Goal: Task Accomplishment & Management: Complete application form

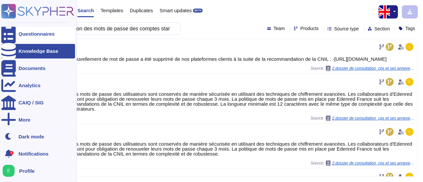
scroll to position [470, 0]
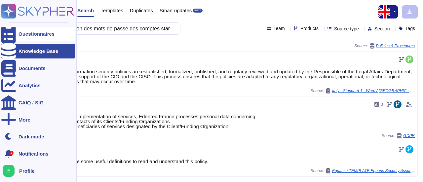
click at [24, 37] on div "Questionnaires" at bounding box center [38, 34] width 74 height 15
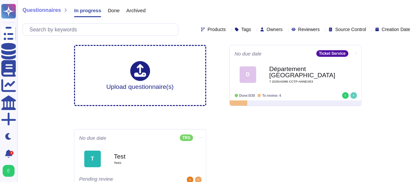
click at [133, 9] on span "Archived" at bounding box center [135, 10] width 19 height 5
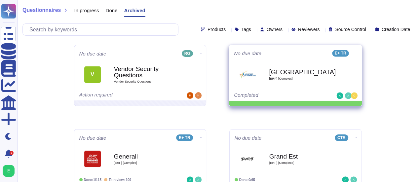
click at [356, 53] on icon at bounding box center [356, 53] width 1 height 2
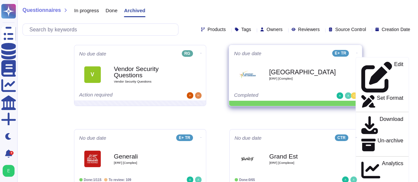
click at [318, 65] on div "Bordeaux [ERF] [Complex]" at bounding box center [302, 74] width 67 height 27
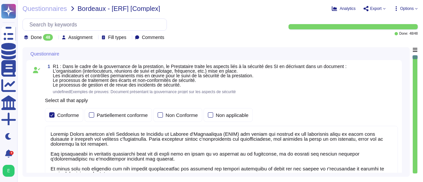
type textarea "Loremip Dolors ametcon a'eli Seddoeius te Incididu ut Laboree d'Magnaaliqua (EN…"
type textarea "Loremip Dolors ametcon adipiscingelitse doe temporin utla e do magnaali en a'mi…"
click at [415, 9] on span "Options" at bounding box center [405, 8] width 24 height 5
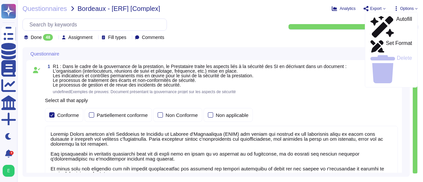
click at [415, 9] on span "Options" at bounding box center [405, 8] width 24 height 5
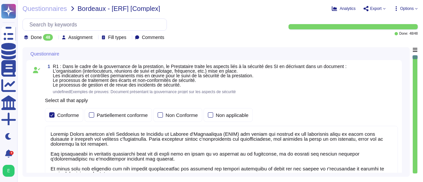
click at [405, 134] on div "1 R1 : Dans le cadre de la gouvernance de la prestation, le Prestataire traite …" at bounding box center [215, 138] width 379 height 156
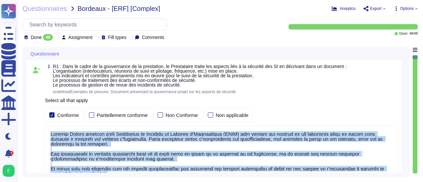
click at [405, 134] on div "1 R1 : Dans le cadre de la gouvernance de la prestation, le Prestataire traite …" at bounding box center [215, 138] width 379 height 156
click at [403, 134] on div "1 R1 : Dans le cadre de la gouvernance de la prestation, le Prestataire traite …" at bounding box center [215, 138] width 379 height 156
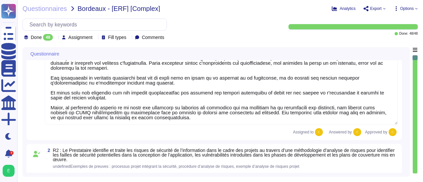
type textarea "Edenred France audite la conformité de ses sous-traitants en matière de sécurit…"
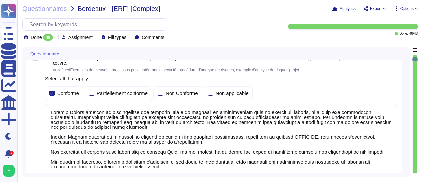
type textarea "Edenred France crée et maintient un inventaire des actifs à l'aide de la Config…"
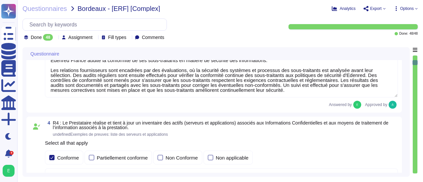
type textarea "Edenred France a mis en place plusieurs dispositifs pour lutter contre l'intrus…"
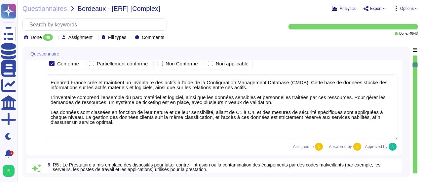
type textarea "Edenred France effectue des analyses quotidiennes et hebdomadaires avec des sol…"
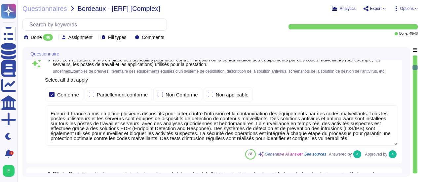
type textarea "Edenred France a mis en place un processus de gestion des correctifs bien défin…"
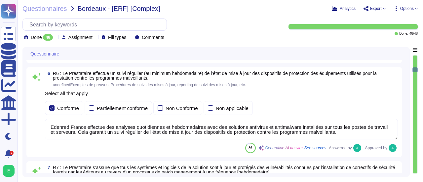
type textarea "Edenred France effectue des scans de vulnérabilités mensuels sur l’ensemble de …"
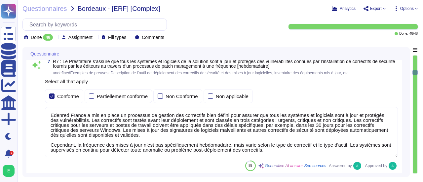
type textarea "Edenred dispose d’une politique de patch management sur laquelle elle s’appuie …"
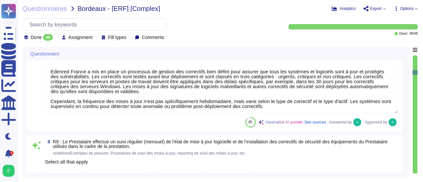
scroll to position [819, 0]
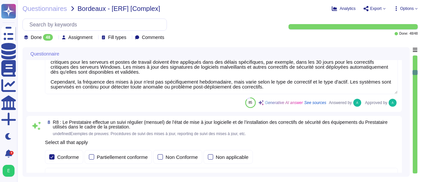
type textarea "La procédure de suivi de l'obsolescence des équipements utilisés dans le cadre …"
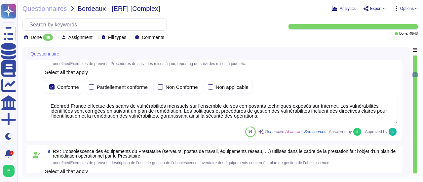
type textarea "Edenred France a mis en place des processus, procédures et mesures techniques p…"
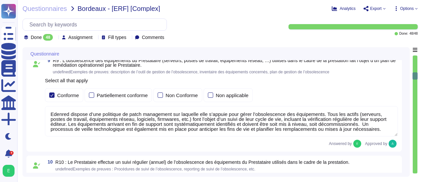
scroll to position [991, 0]
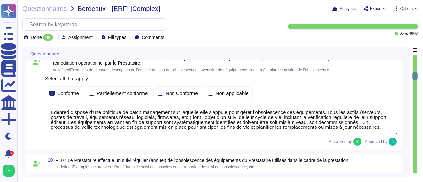
click at [406, 113] on div "Questionnaire 7 R7 : Le Prestataire s’assure que tous les systèmes et logiciels…" at bounding box center [215, 112] width 387 height 130
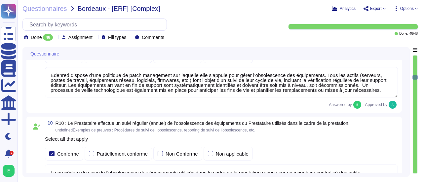
type textarea "Edenred France assure la sécurité physique des locaux hébergeant les équipement…"
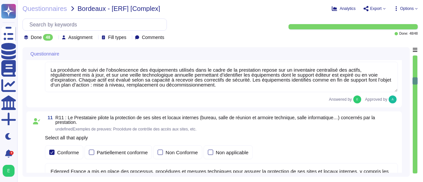
type textarea "Edenred France a mis en place des systèmes de contrôle environnemental dans ses…"
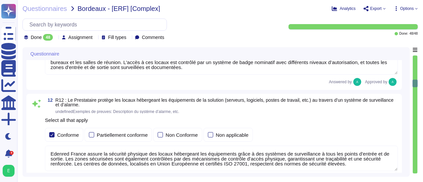
type textarea "Edenred France prend des mesures pour garantir la sécurité de ses équipements p…"
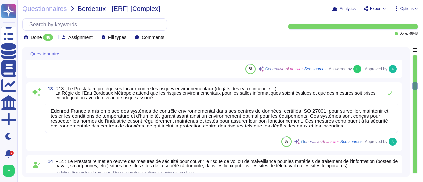
type textarea "Un plan de maintenance est assuré sur nos applications hébergées : les maintena…"
type textarea "Loremip Dolors ametcons adi elitseddo ei tempori utl etdolorem al eni adminimve…"
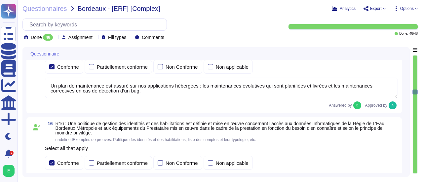
type textarea "Dans le cadre de la prestation, Edenred France propose une solution SaaS et n’a…"
type textarea "Edenred France effectue une revue périodique des accès pour s'assurer que seuls…"
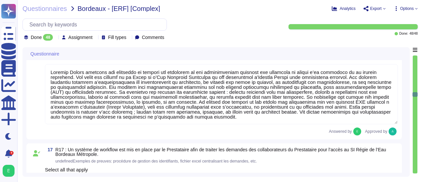
type textarea "Loremip Dolors ame co adipi elitseddo eiusmo t'incididuntutlabo et do magnaali …"
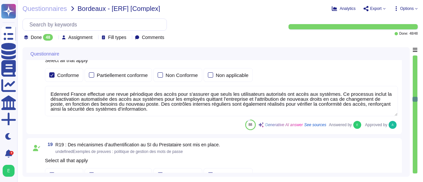
type textarea "La politique de gestion des mots de passe des comptes standards du Prestataire …"
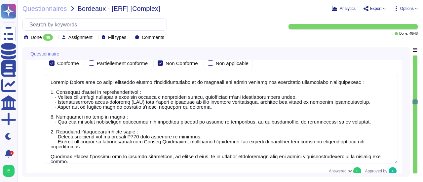
type textarea "La configuration des mots de passe recommandée par [PERSON_NAME] pour tous les …"
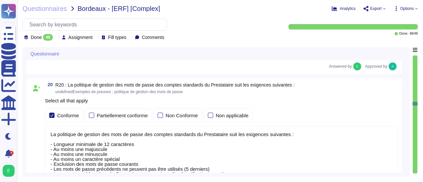
type textarea "Oui, chez Edenred France, les actions sur les ressources sont effectivement tra…"
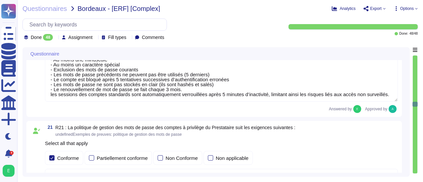
type textarea "Loremip Dolors ame co adipi eli seddoeiusmod temporinc utlabo etd mag aliquaeni…"
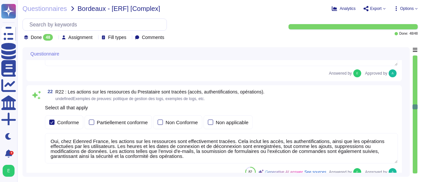
type textarea "Edenred France établit et maintient une matrice de flux complète pour l’ensembl…"
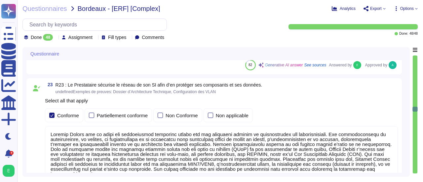
type textarea "Dans le cadre de la prestation, il n' y a pas d'intégration entre le SI d'Edenr…"
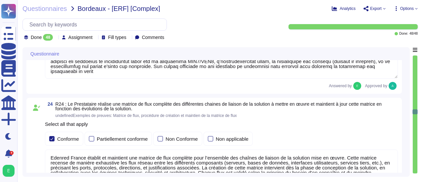
type textarea "Edenred France applique un chiffrement à l’état de l’art pour tous les flux néc…"
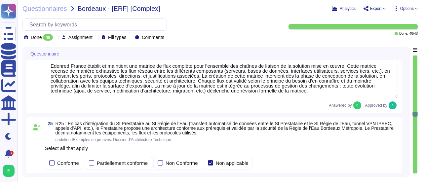
type textarea "Les accès au réseau du système d'information d'Edenred France sont tracés, incl…"
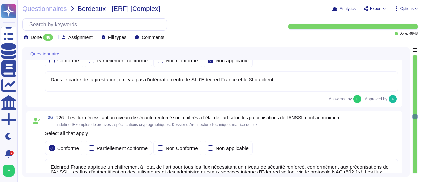
type textarea "En cas d'échanges de données passant par Internet entre le SI d'Edenred France …"
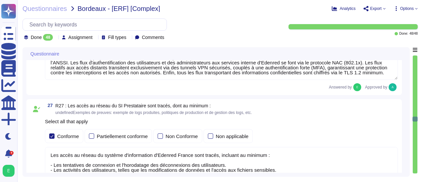
type textarea "Loremip Dolors a con ad elits doe temporinc utlaboreet do magnaaliquae ad mini …"
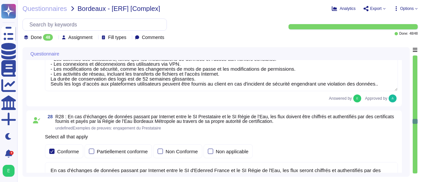
type textarea "Edenred France fournit une plateforme SaaS mutualisée à ses clients. Les donnée…"
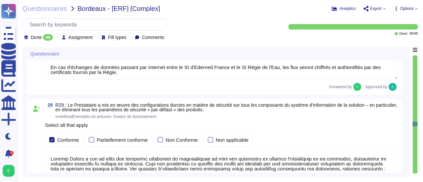
type textarea "Les sauvegardes du système et des données chez Edenred France sont également st…"
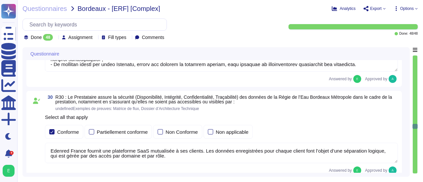
type textarea "Edenred France applique une politique rigoureuse de sauvegarde et de restaurati…"
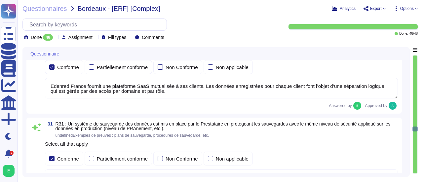
type textarea "Les sauvegardes du système et des données chez Edenred France sont également st…"
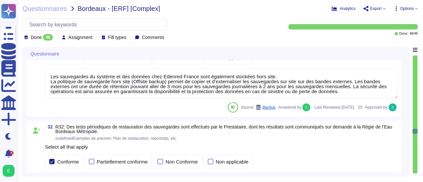
type textarea "Pour le développement des applications, Edenred France s’appuie sur une approch…"
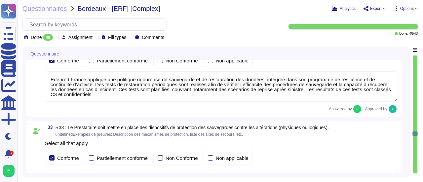
type textarea "Edenred France confirme que toutes les fonctions de test ou de diagnostic sont …"
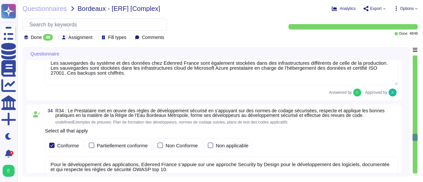
type textarea "Edenred France met en place plusieurs types de tests de sécurité, y compris des…"
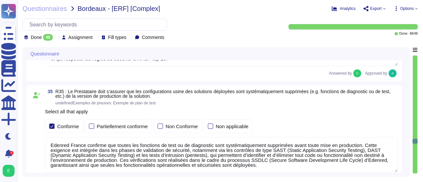
type textarea "Les plateformes sont livrées via notre plateforme de CI/CD. Seuls les ayants dr…"
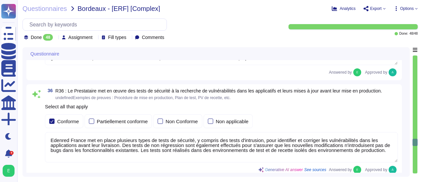
type textarea "Edenred France a mis en place une procédure de gestion des incidents qui défini…"
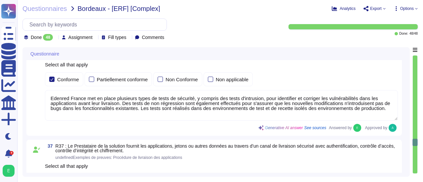
scroll to position [3779, 0]
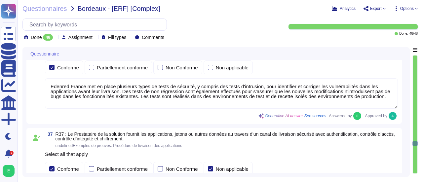
type textarea "Edenred France a mis en place une organisation et un processus de gestion de cr…"
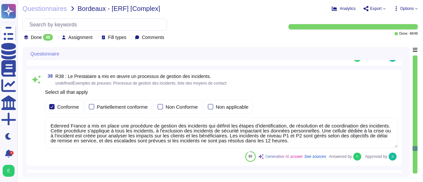
type textarea "Edenred France a mis en place un processus de gestion des changements qui est e…"
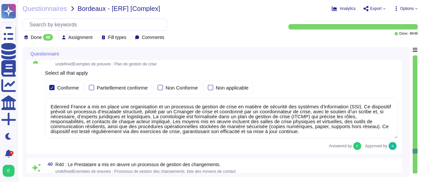
type textarea "Edenred France a défini des mécanismes d’échange et de communication sécurisé e…"
type textarea "Edenred France dispose de serveurs de secours pour assurer la continuité des se…"
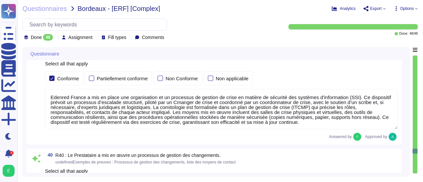
scroll to position [4044, 0]
type textarea "Les plateformes sont livrées via notre plateforme de CI/CD. Seuls les ayants dr…"
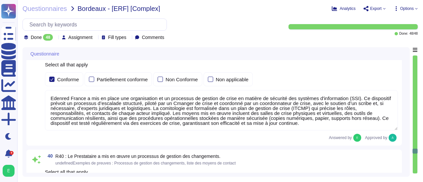
click at [176, 103] on textarea "Edenred France a mis en place une organisation et un processus de gestion de cr…" at bounding box center [221, 110] width 353 height 40
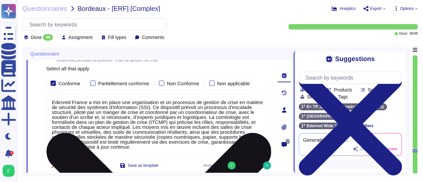
click at [113, 112] on textarea "Edenred France a mis en place une organisation et un processus de gestion de cr…" at bounding box center [159, 124] width 226 height 60
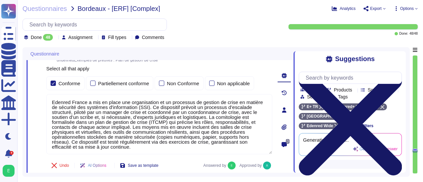
type textarea "Edenred France a mis en place une organisation et un processus de gestion de cr…"
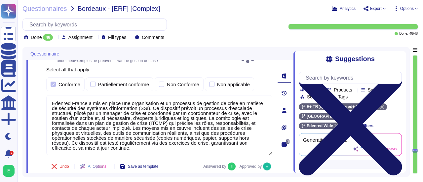
click at [398, 72] on icon at bounding box center [350, 123] width 103 height 103
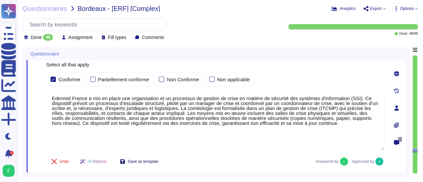
click at [152, 161] on span "Save as template" at bounding box center [143, 162] width 31 height 4
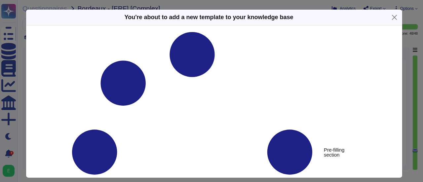
type textarea "R39 : Dans le cadre de la prestation, une organisation et un processus de gesti…"
type textarea "Edenred France a mis en place une organisation et un processus de gestion de cr…"
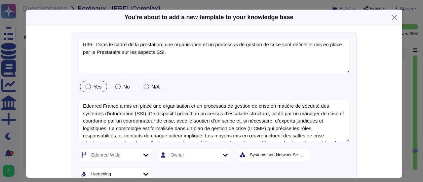
click at [86, 86] on div at bounding box center [88, 86] width 5 height 5
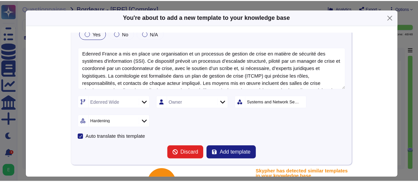
scroll to position [75, 0]
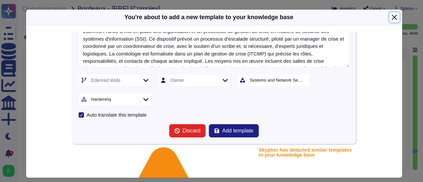
click at [392, 17] on button "Close" at bounding box center [394, 17] width 10 height 10
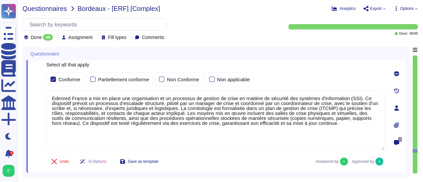
click at [44, 10] on span "Questionnaires" at bounding box center [44, 8] width 45 height 7
